Goal: Task Accomplishment & Management: Complete application form

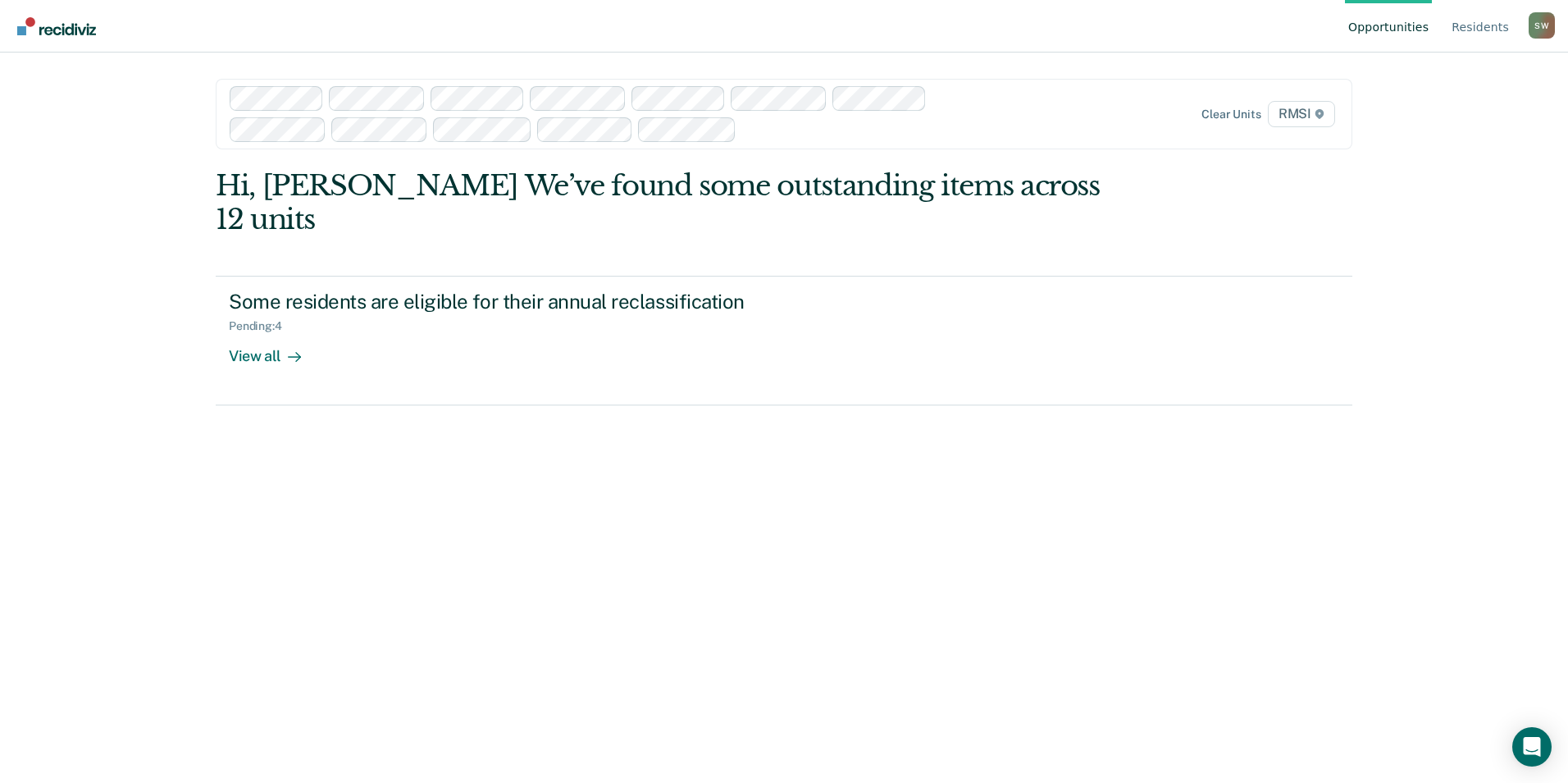
click at [839, 132] on div at bounding box center [873, 129] width 261 height 19
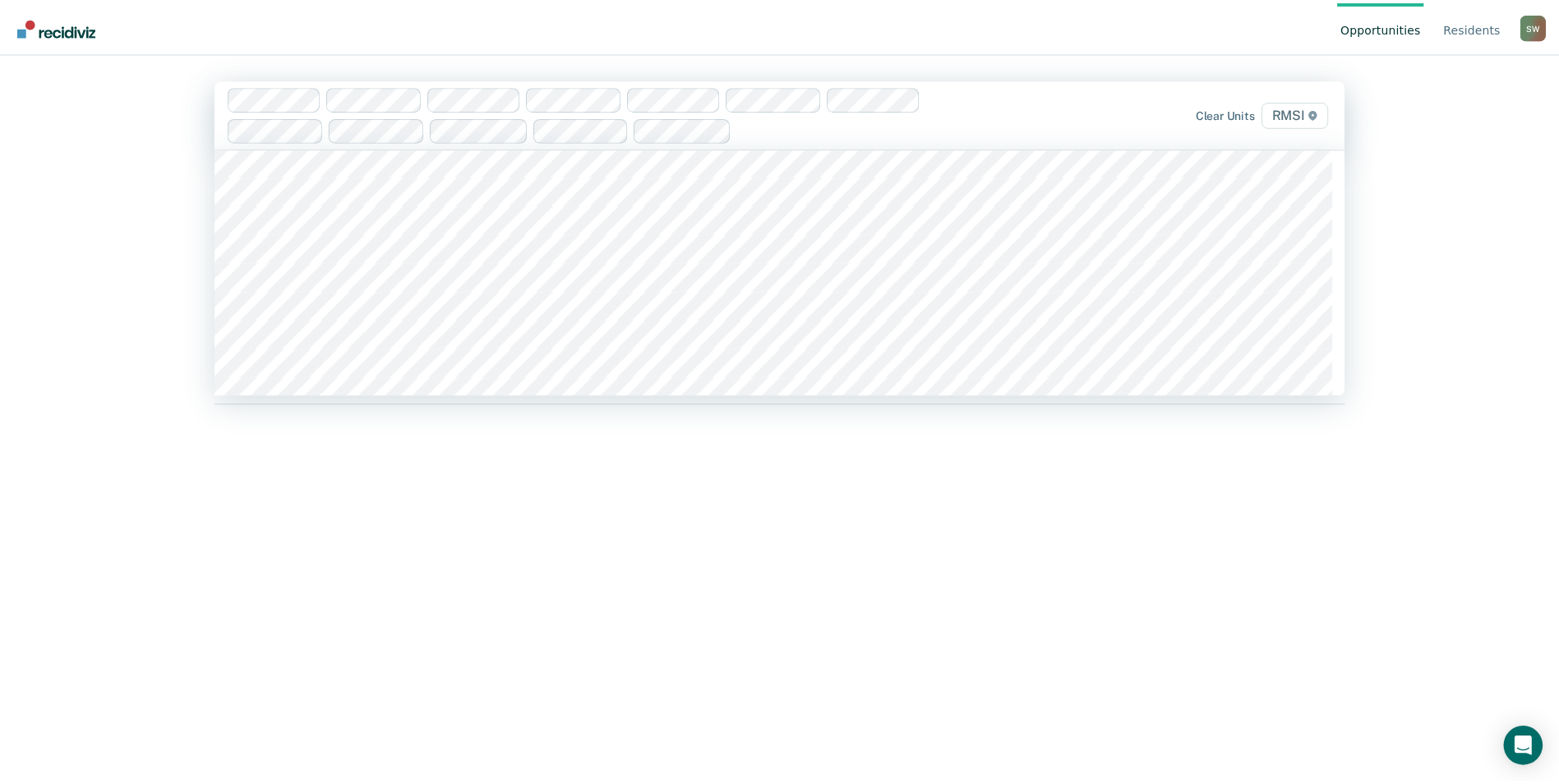
scroll to position [7557, 0]
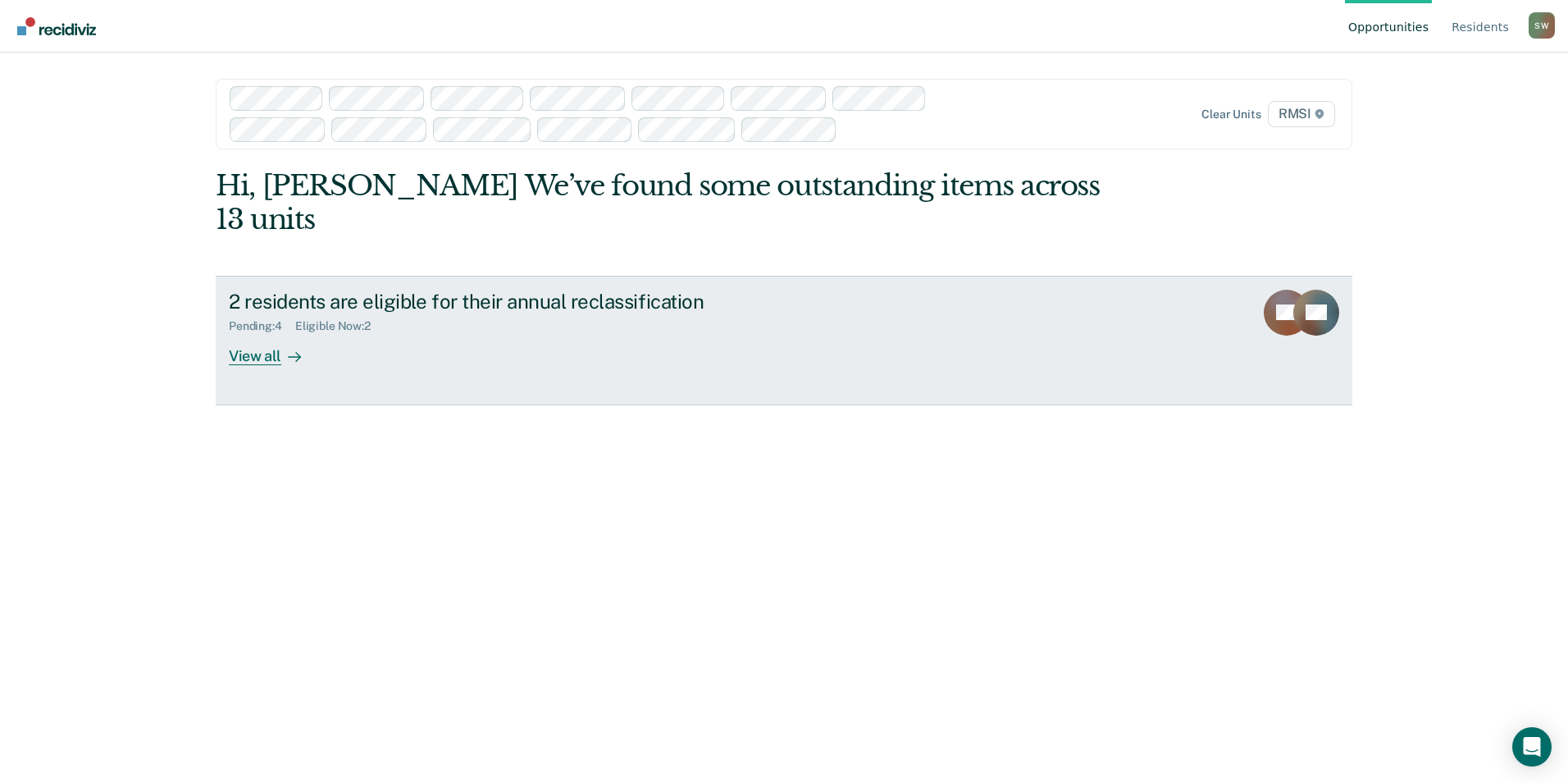
click at [254, 333] on div "View all" at bounding box center [275, 349] width 92 height 32
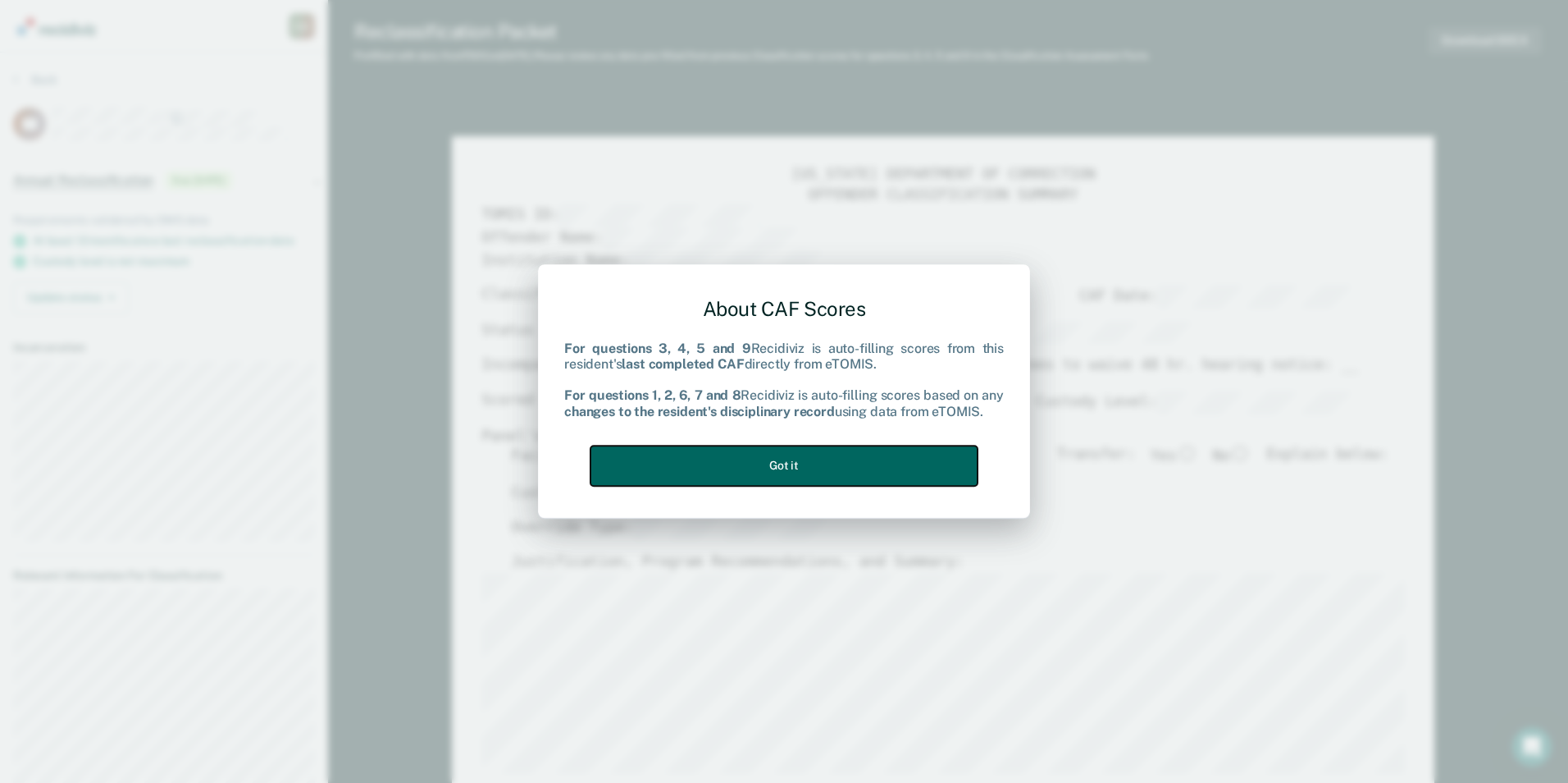
click at [792, 466] on button "Got it" at bounding box center [784, 465] width 387 height 40
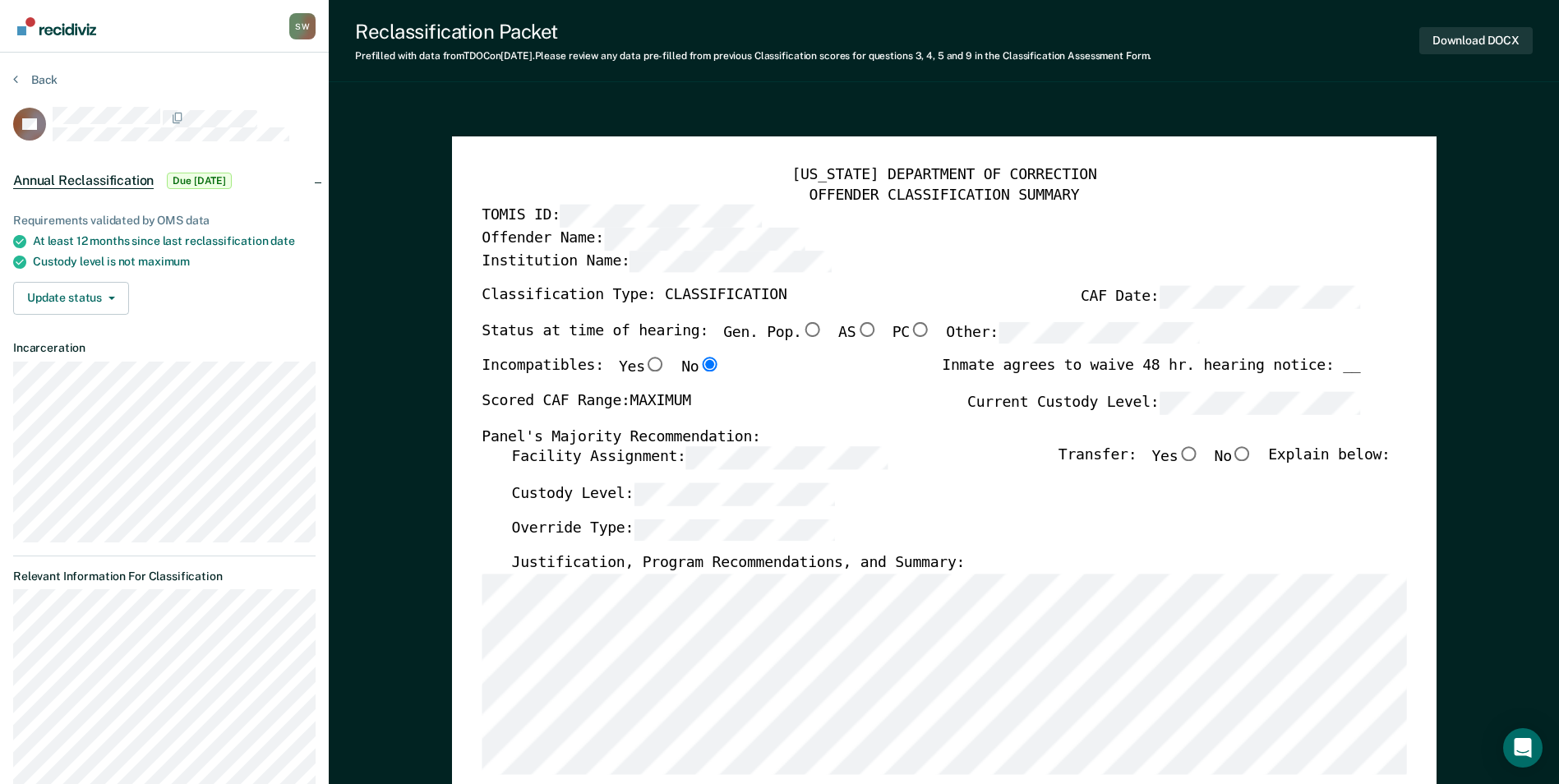
click at [1253, 451] on input "No" at bounding box center [1243, 454] width 21 height 15
type textarea "x"
radio input "true"
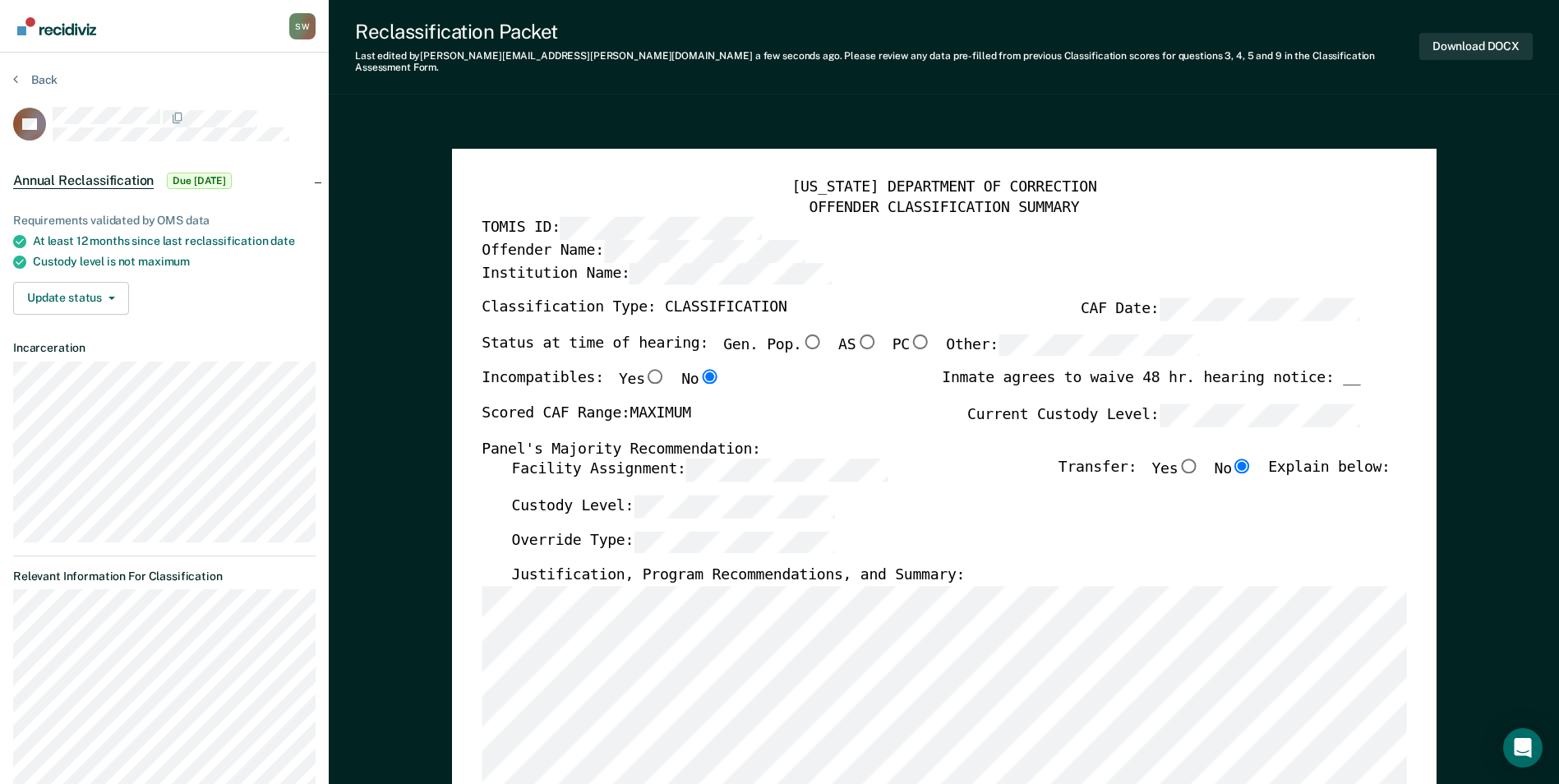
scroll to position [0, 1]
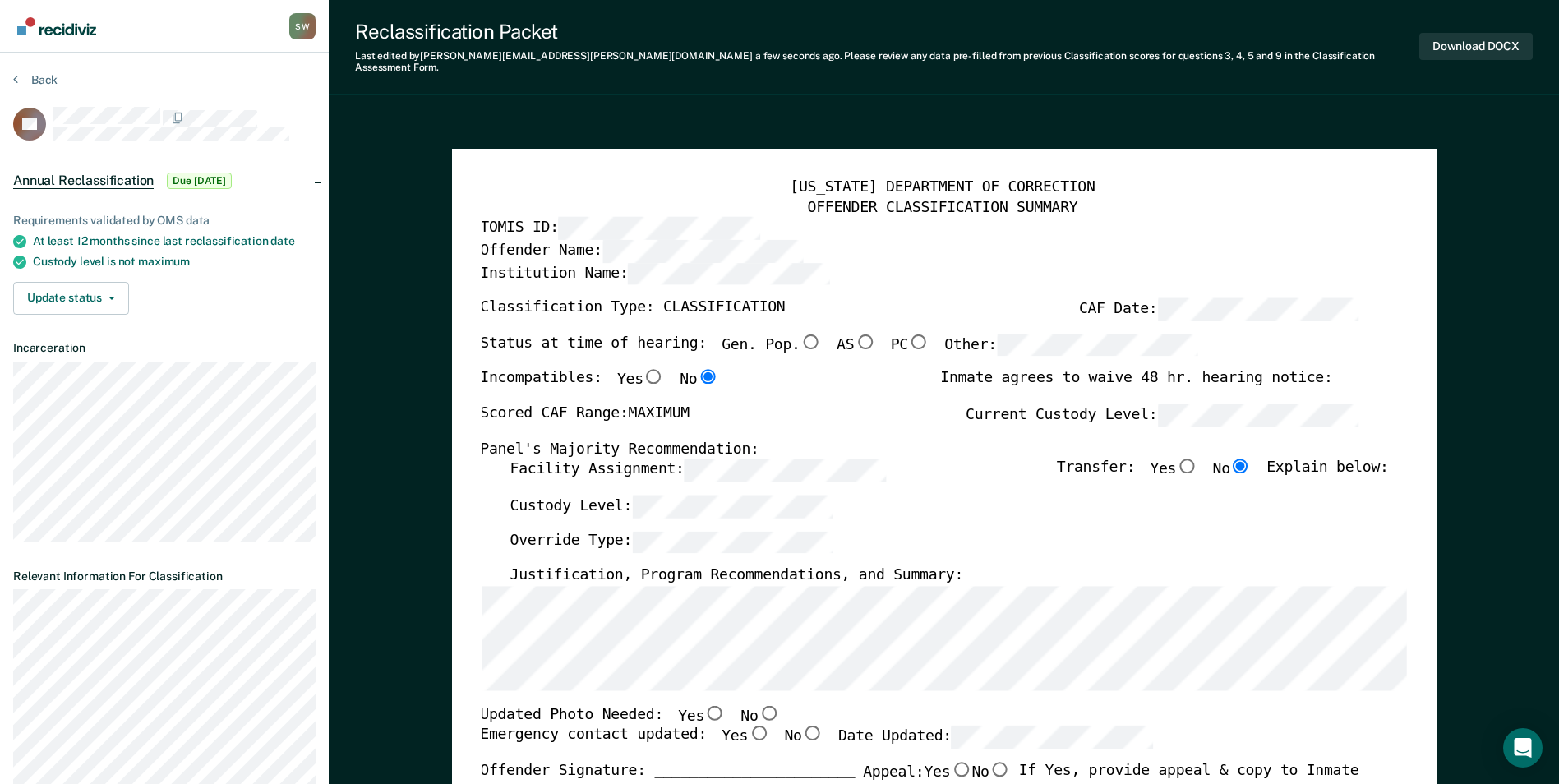
click at [704, 705] on input "Yes" at bounding box center [715, 712] width 21 height 15
type textarea "x"
radio input "true"
click at [748, 725] on input "Yes" at bounding box center [759, 733] width 21 height 15
type textarea "x"
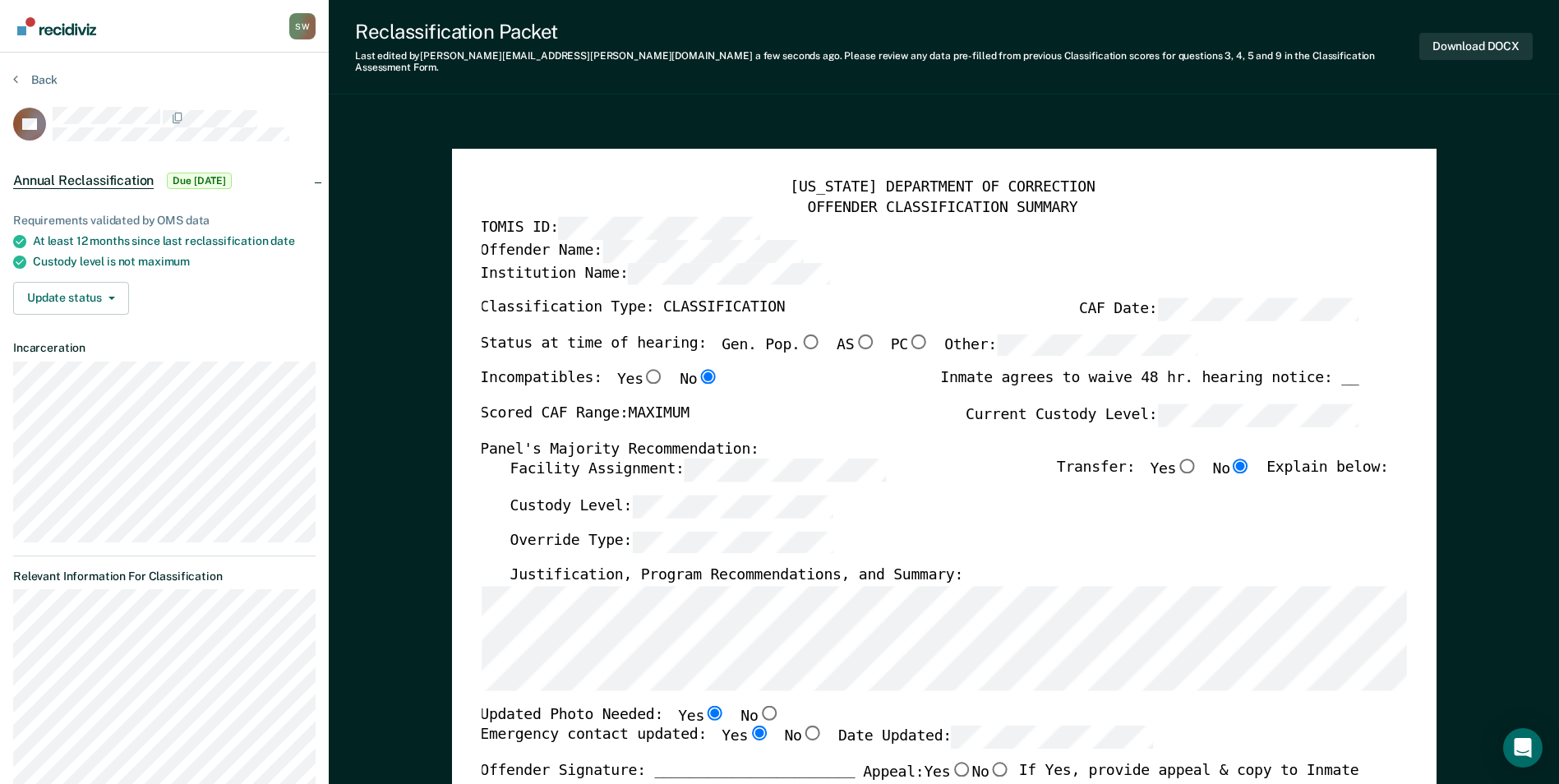
radio input "true"
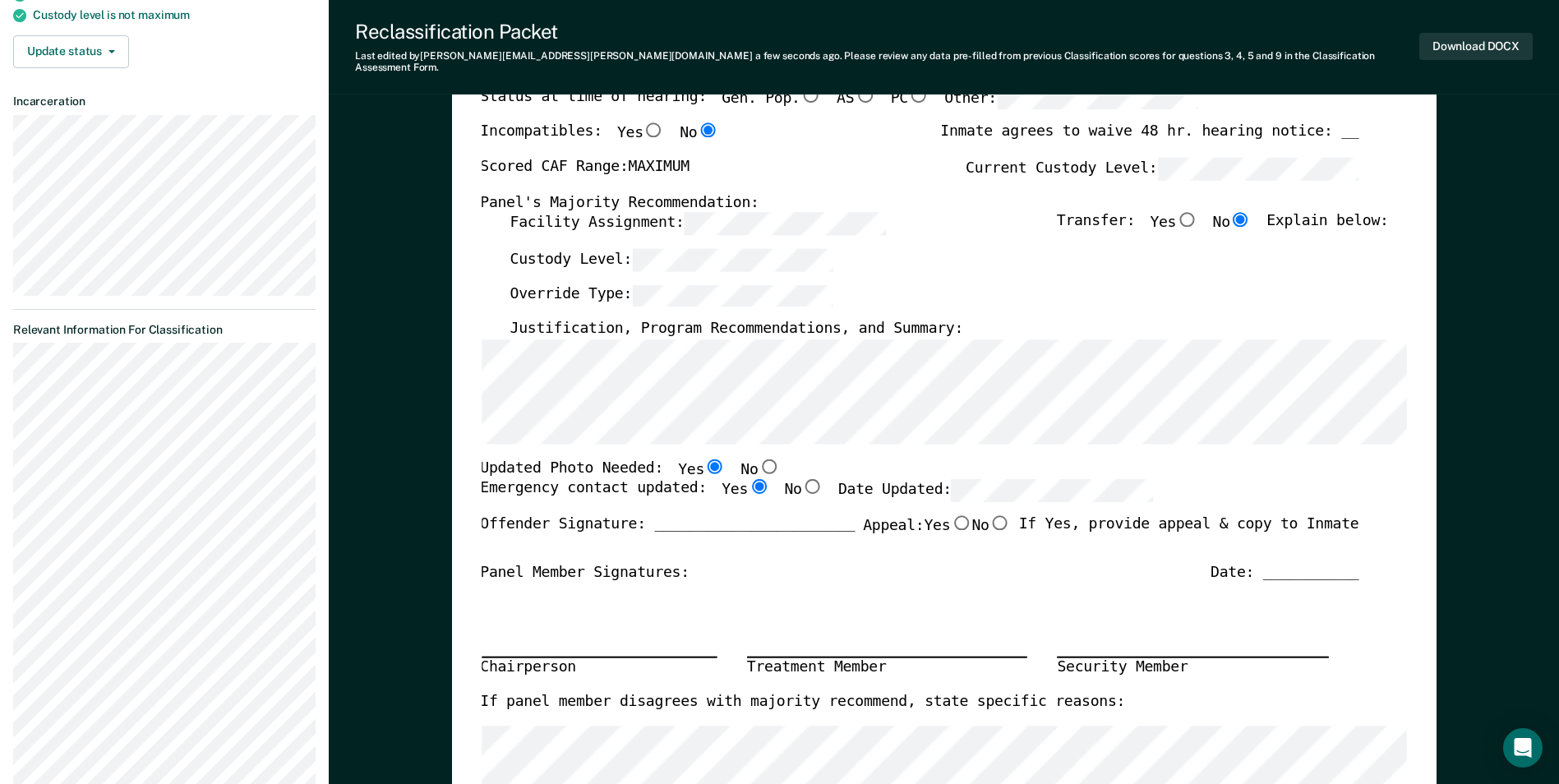
scroll to position [0, 0]
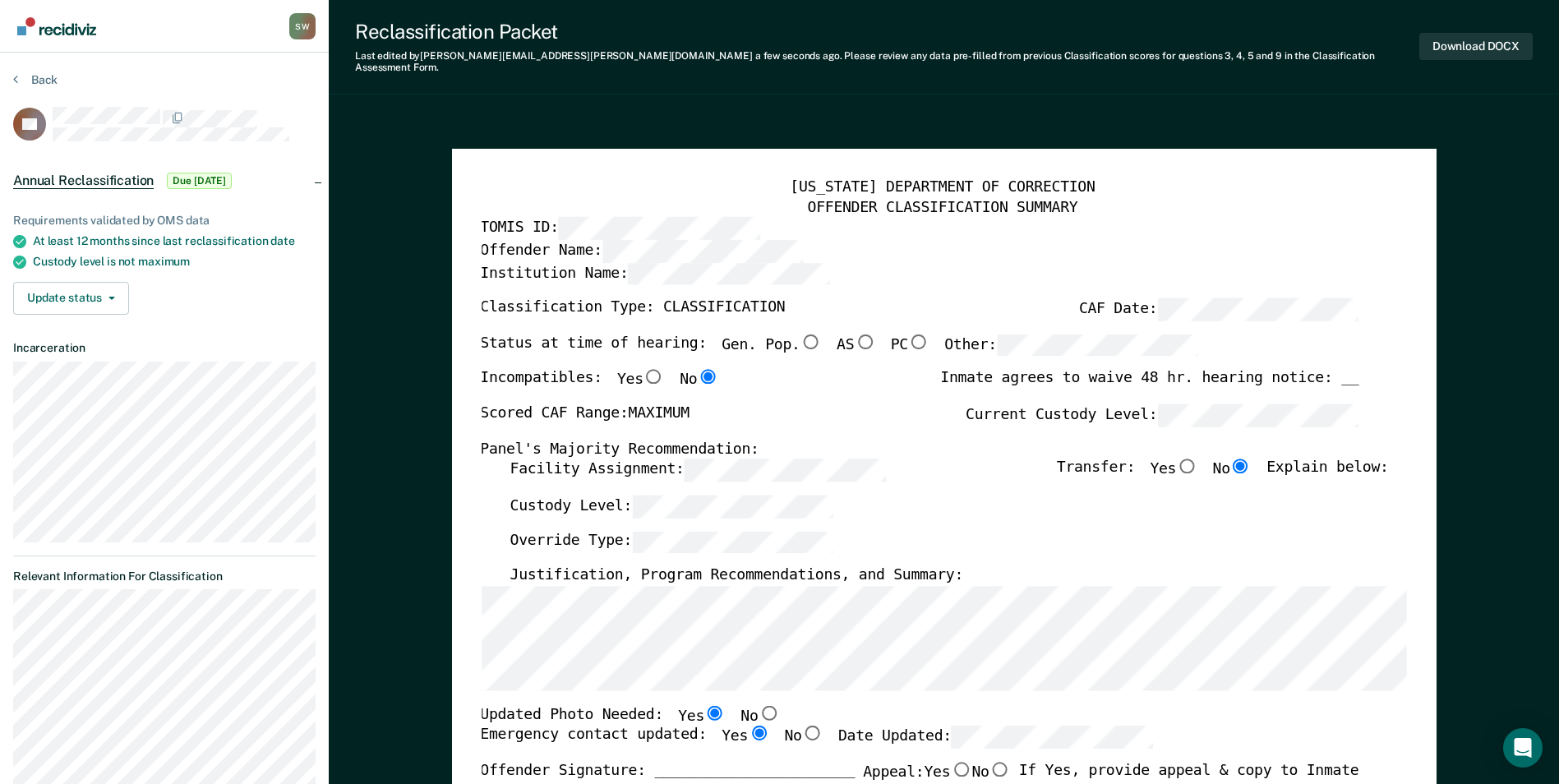
click at [1454, 38] on button "Download DOCX" at bounding box center [1476, 46] width 114 height 28
type textarea "x"
